Goal: Task Accomplishment & Management: Use online tool/utility

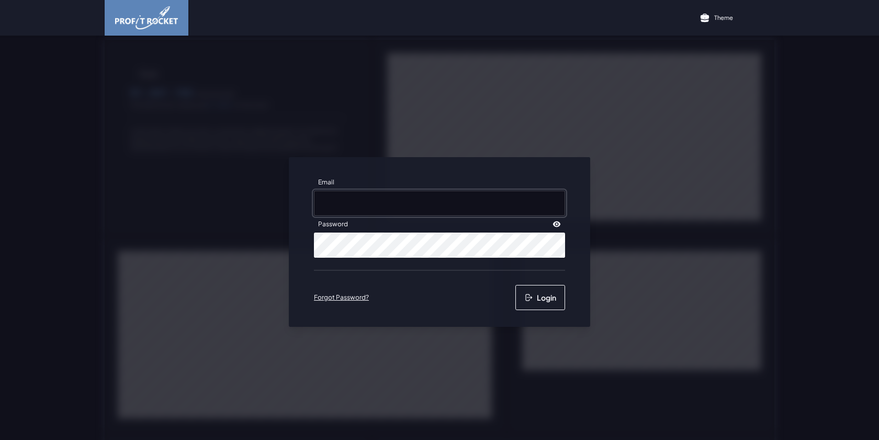
type input "[EMAIL_ADDRESS][DOMAIN_NAME]"
click at [537, 294] on button "Login" at bounding box center [540, 297] width 50 height 25
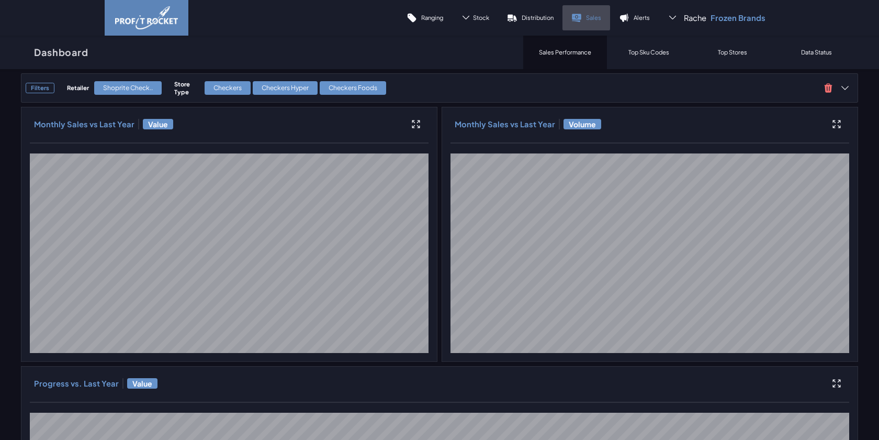
click at [584, 15] on link "Sales" at bounding box center [586, 17] width 48 height 25
